Goal: Obtain resource: Download file/media

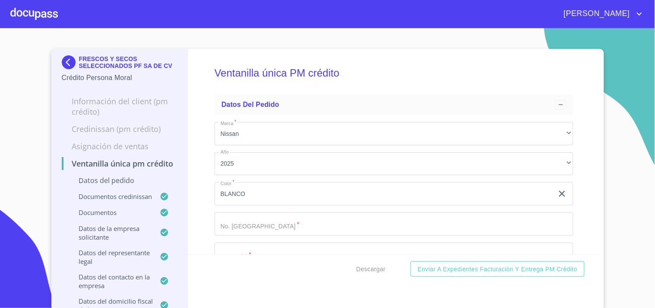
scroll to position [1869, 0]
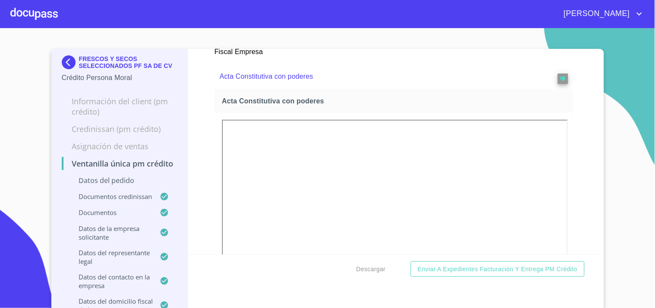
click at [43, 7] on div at bounding box center [34, 14] width 48 height 28
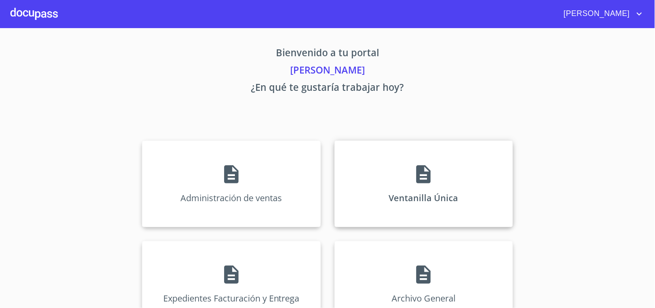
click at [417, 161] on div "Ventanilla Única" at bounding box center [424, 183] width 178 height 86
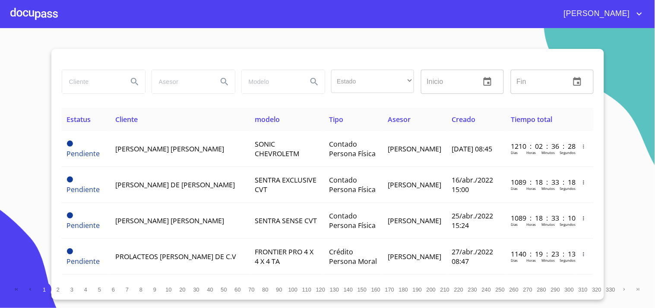
click at [76, 82] on input "search" at bounding box center [91, 81] width 59 height 23
type input "[PERSON_NAME]"
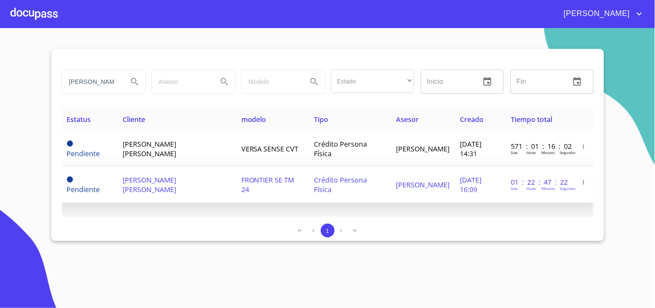
click at [430, 190] on td "[PERSON_NAME]" at bounding box center [423, 185] width 64 height 36
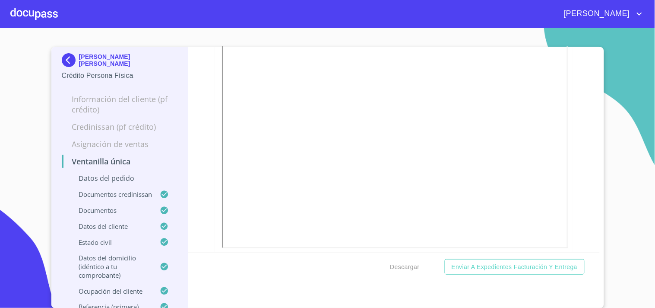
scroll to position [2495, 0]
click at [399, 264] on span "Descargar" at bounding box center [404, 266] width 29 height 11
